Goal: Task Accomplishment & Management: Complete application form

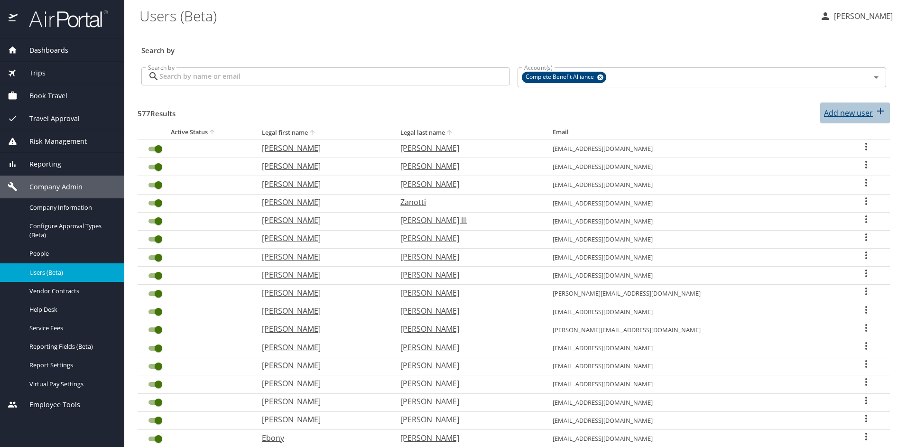
click at [826, 110] on p "Add new user" at bounding box center [848, 112] width 49 height 11
select select "US"
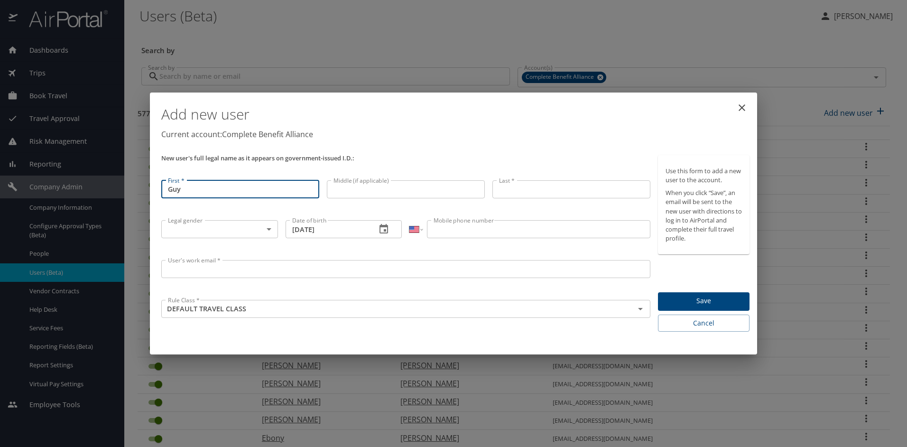
type input "Guy"
click at [522, 193] on input "Last *" at bounding box center [571, 189] width 158 height 18
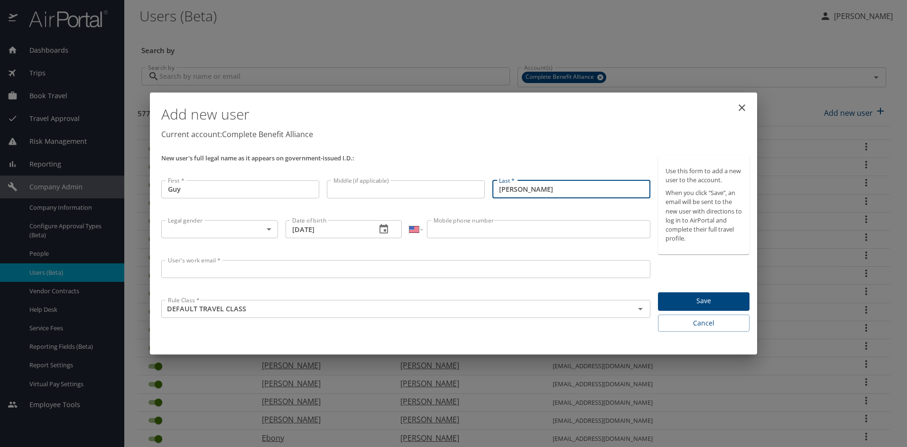
type input "[PERSON_NAME]"
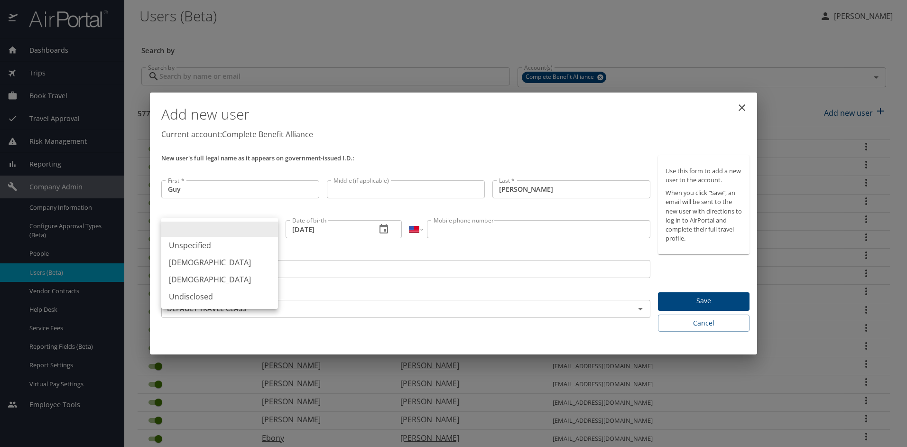
click at [236, 231] on body "Dashboards AirPortal 360™ Manager My Travel Dashboard Trips Airtinerary® Lookup…" at bounding box center [453, 223] width 907 height 447
click at [229, 264] on li "[DEMOGRAPHIC_DATA]" at bounding box center [219, 262] width 117 height 17
type input "[DEMOGRAPHIC_DATA]"
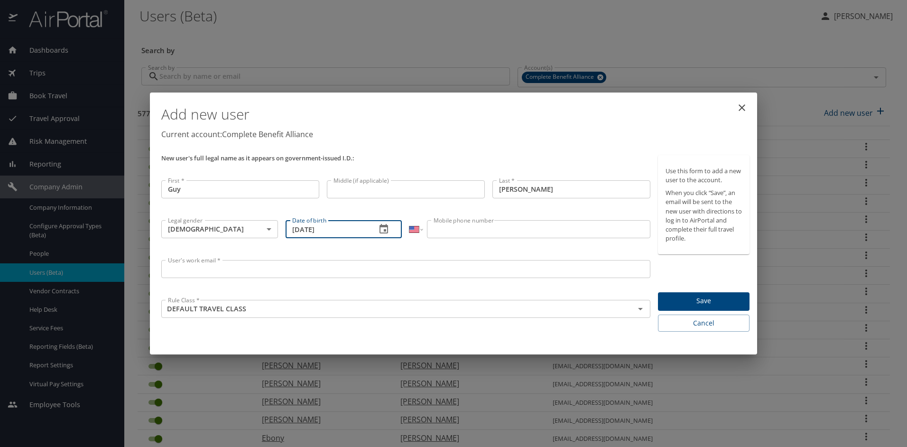
click at [331, 233] on input "[DATE]" at bounding box center [326, 229] width 83 height 18
drag, startPoint x: 331, startPoint y: 230, endPoint x: 268, endPoint y: 224, distance: 63.9
click at [268, 224] on div "New user's full legal name as it appears on government-issued I.D.: First * Guy…" at bounding box center [405, 243] width 496 height 184
type input "[DATE]"
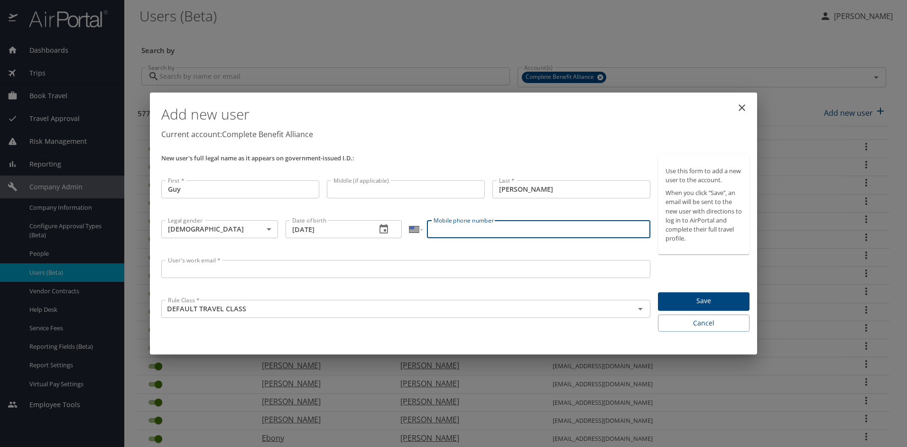
click at [537, 227] on input "Mobile phone number" at bounding box center [538, 229] width 223 height 18
type input "[PHONE_NUMBER]"
click at [486, 266] on input "User's work email *" at bounding box center [405, 269] width 489 height 18
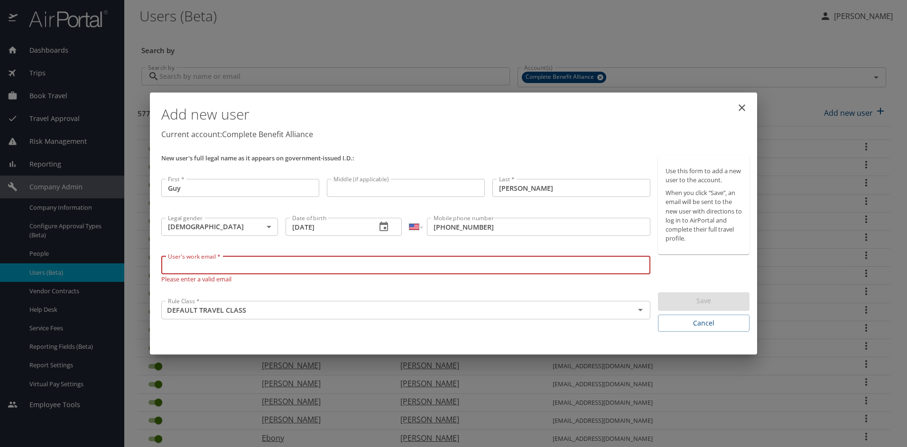
click at [228, 264] on input "User's work email *" at bounding box center [405, 265] width 489 height 18
paste input "[EMAIL_ADDRESS][DOMAIN_NAME]"
type input "[EMAIL_ADDRESS][DOMAIN_NAME]"
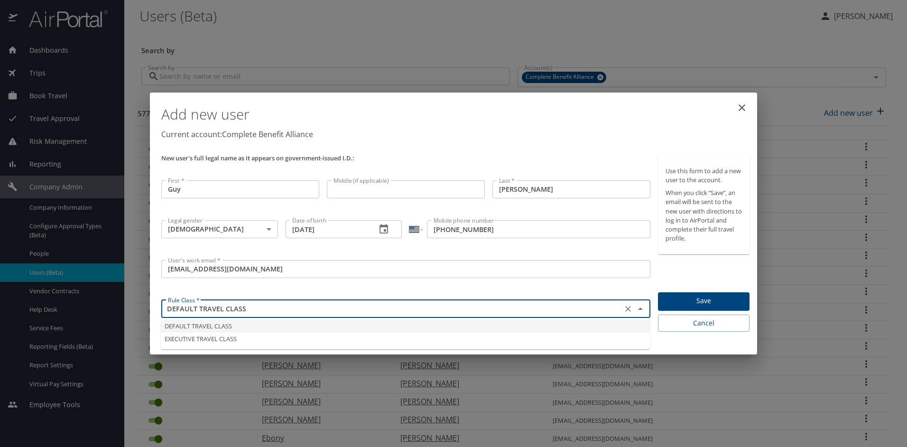
click at [365, 312] on input "DEFAULT TRAVEL CLASS" at bounding box center [391, 308] width 455 height 12
click at [715, 301] on span "Save" at bounding box center [703, 301] width 76 height 12
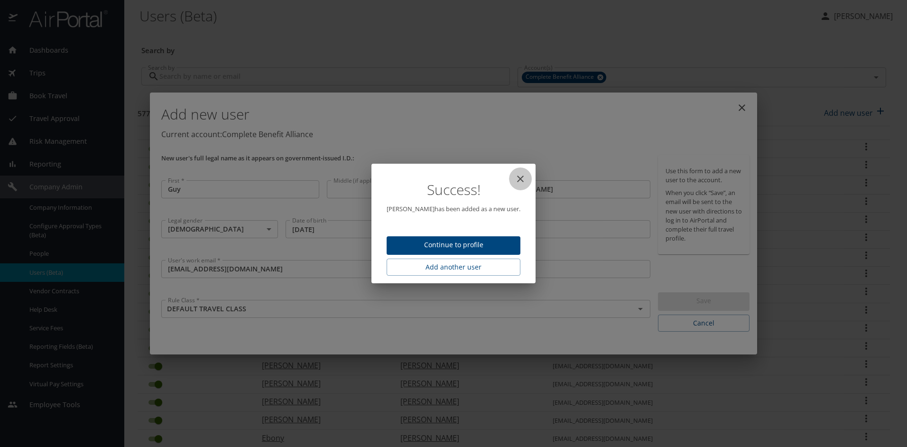
click at [520, 176] on icon "close" at bounding box center [519, 178] width 11 height 11
type input "[DATE]"
